Goal: Task Accomplishment & Management: Manage account settings

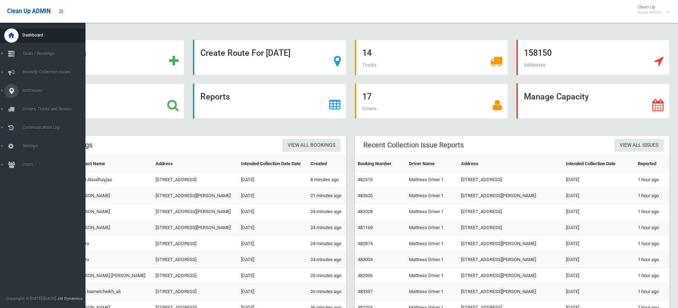
click at [10, 90] on icon at bounding box center [11, 91] width 6 height 14
click at [38, 102] on span "All Addresses" at bounding box center [52, 103] width 64 height 5
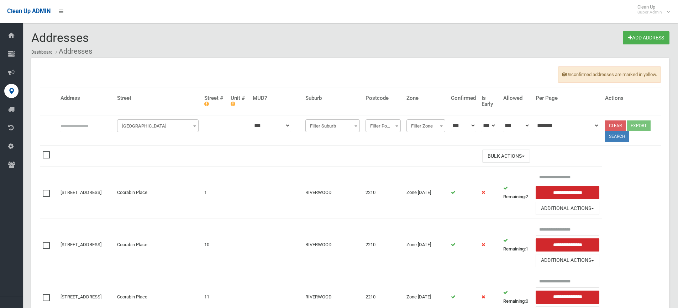
click at [65, 121] on input "text" at bounding box center [85, 125] width 51 height 13
type input "**********"
click button at bounding box center [0, 0] width 0 height 0
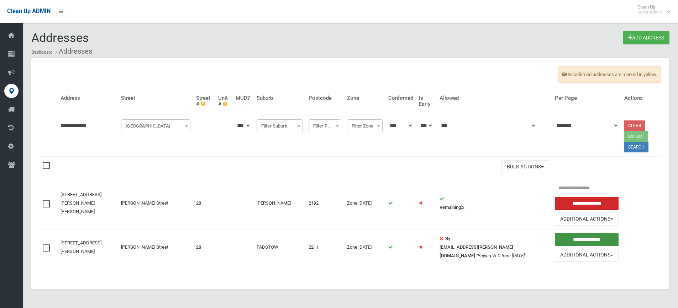
click at [580, 240] on input "**********" at bounding box center [587, 239] width 64 height 13
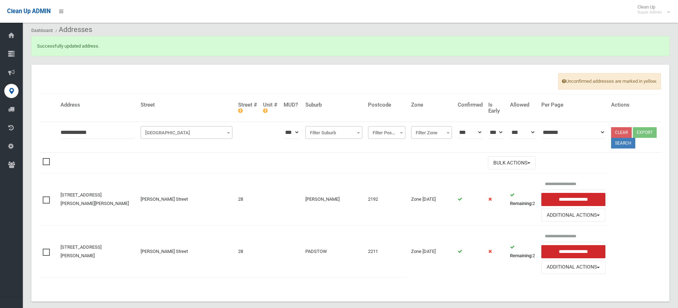
scroll to position [33, 0]
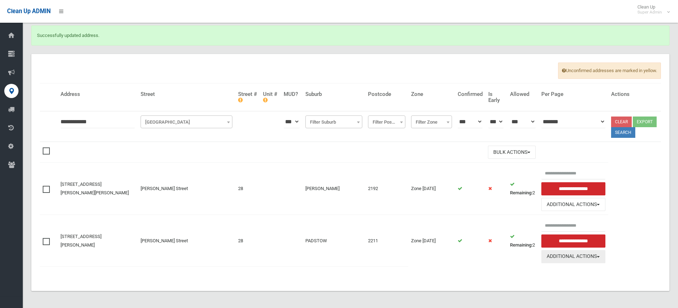
click at [554, 255] on button "Additional Actions" at bounding box center [573, 256] width 64 height 13
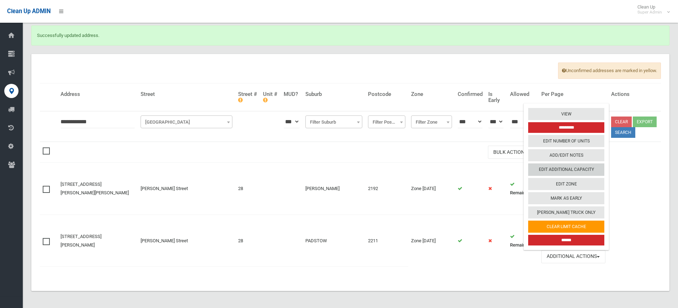
click at [556, 171] on link "Edit Additional Capacity" at bounding box center [566, 170] width 76 height 12
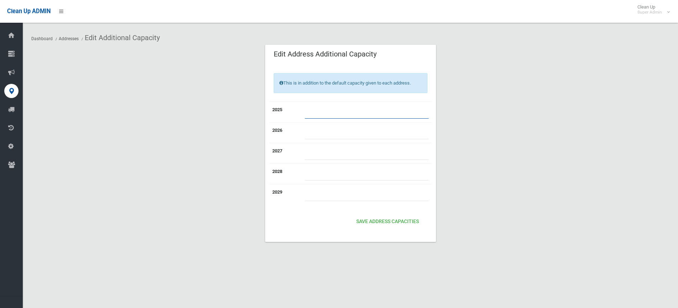
click at [397, 112] on input "number" at bounding box center [366, 112] width 124 height 13
type input "*"
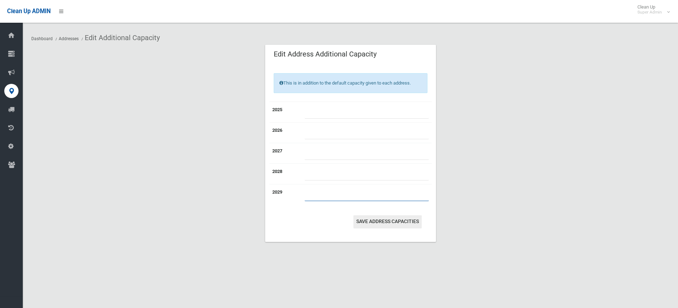
type input "*"
click at [393, 219] on button "Save Address capacities" at bounding box center [387, 222] width 68 height 13
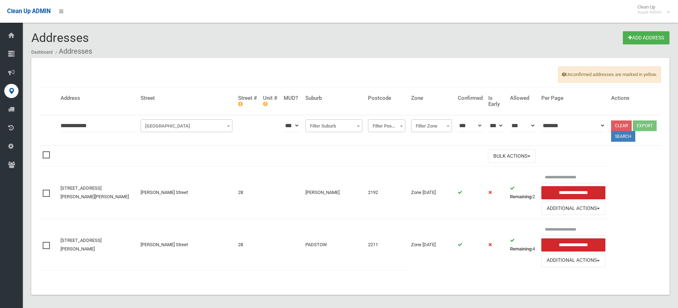
scroll to position [9, 0]
